Goal: Information Seeking & Learning: Learn about a topic

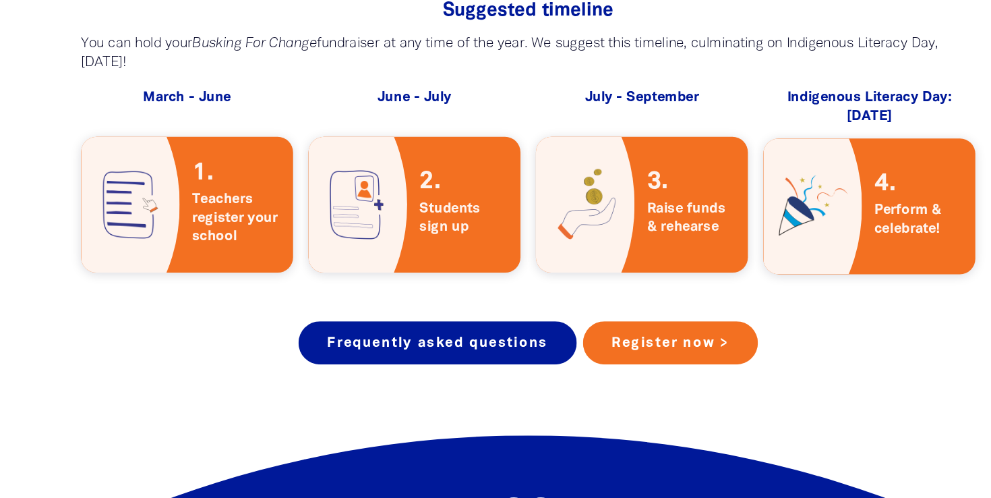
scroll to position [2411, 0]
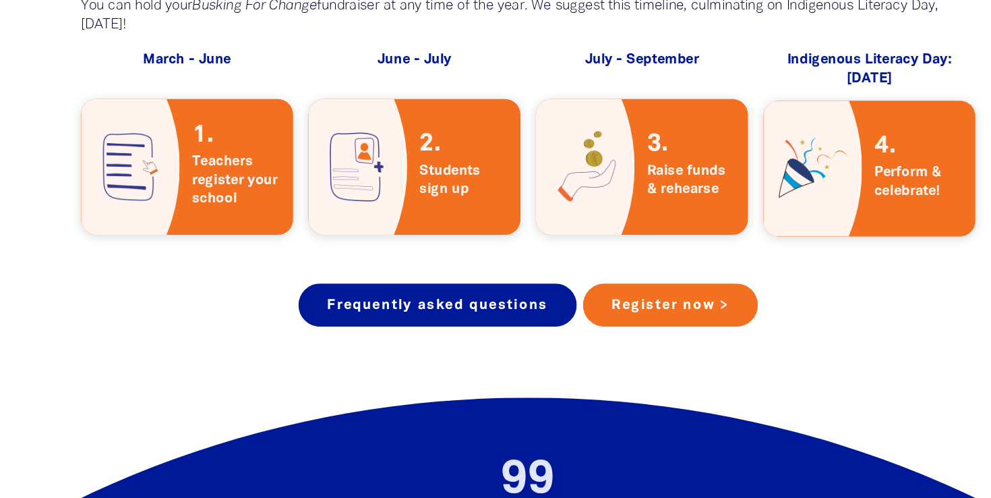
click at [614, 204] on span "Raise funds & rehearse" at bounding box center [638, 220] width 78 height 32
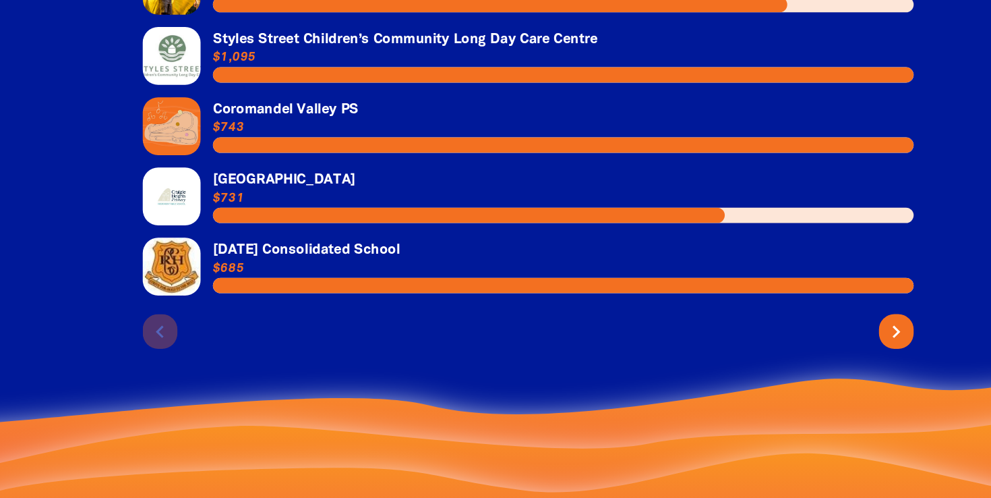
scroll to position [2982, 0]
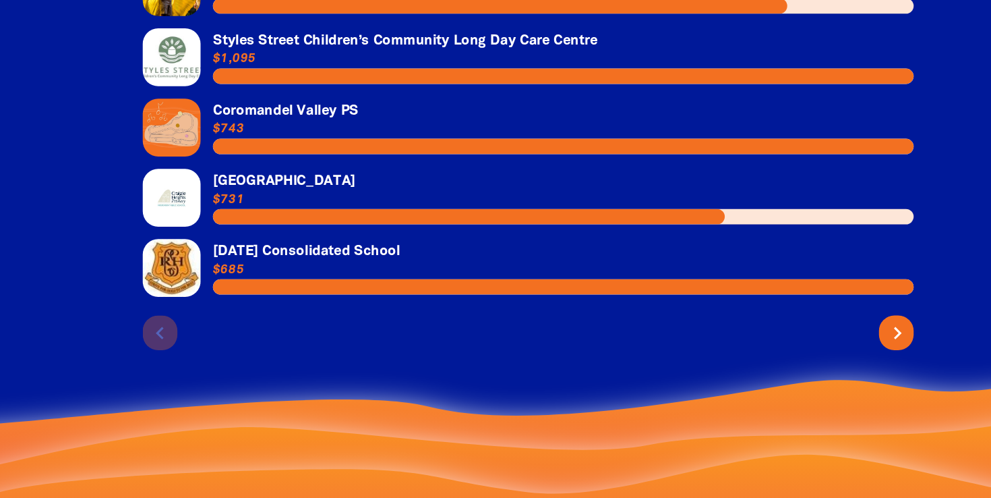
click at [827, 342] on icon "chevron_right" at bounding box center [819, 353] width 22 height 22
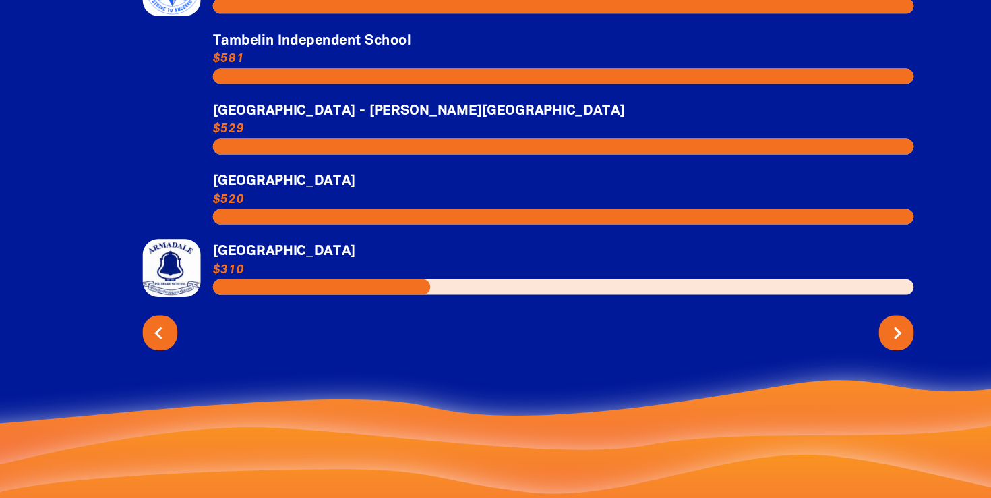
scroll to position [2966, 0]
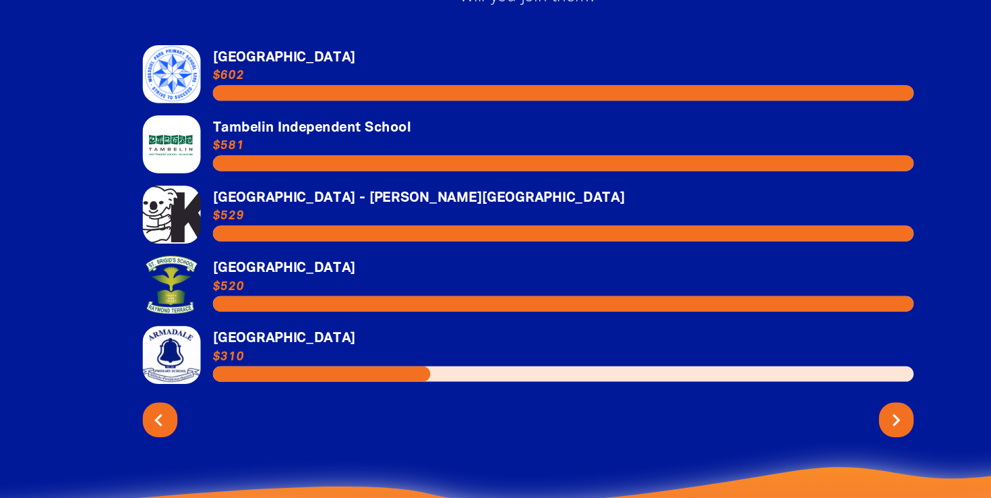
click at [174, 358] on icon "chevron_left" at bounding box center [173, 369] width 22 height 22
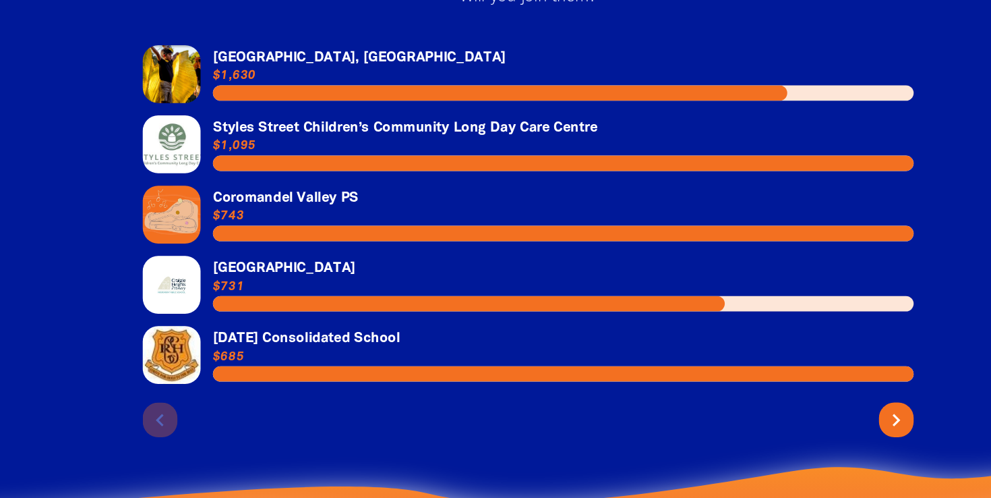
click at [384, 287] on link "Link to [DATE] Consolidated School" at bounding box center [495, 312] width 674 height 51
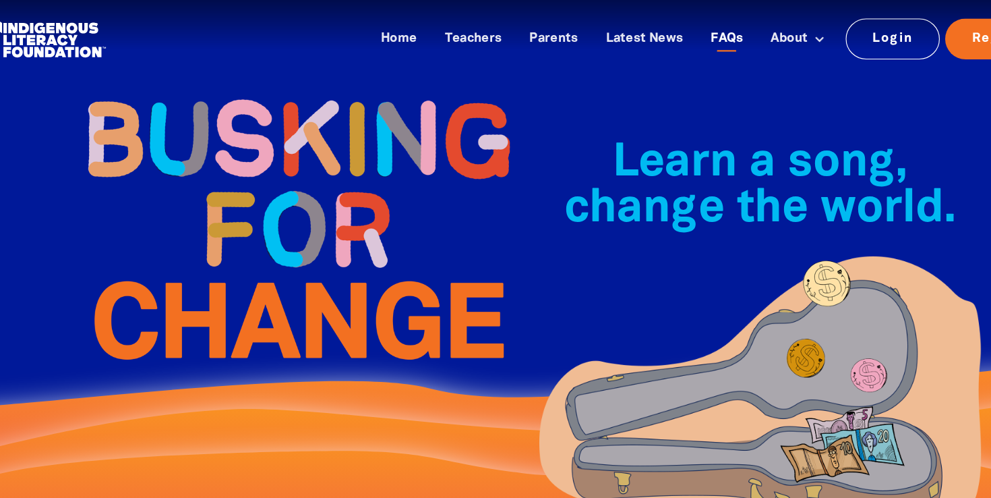
click at [658, 30] on link "FAQs" at bounding box center [669, 34] width 45 height 22
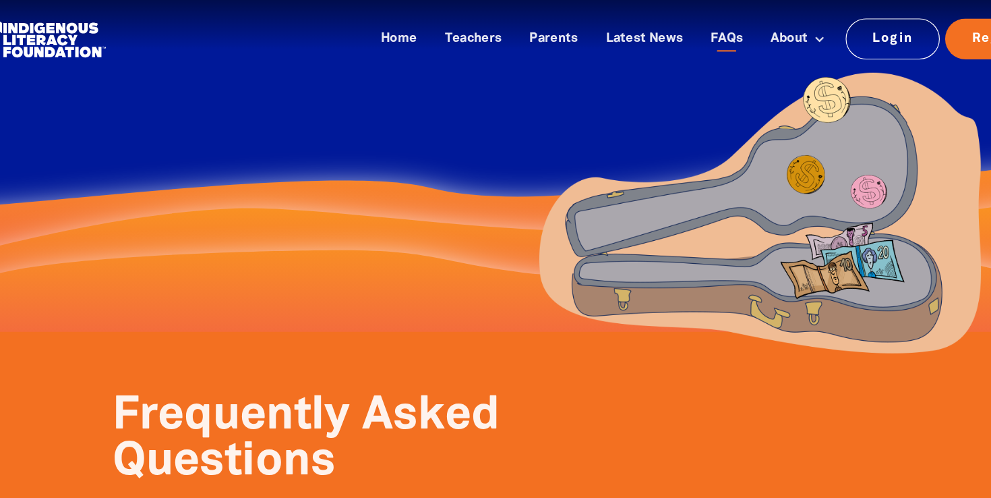
click at [76, 36] on link at bounding box center [77, 33] width 101 height 41
